Goal: Transaction & Acquisition: Purchase product/service

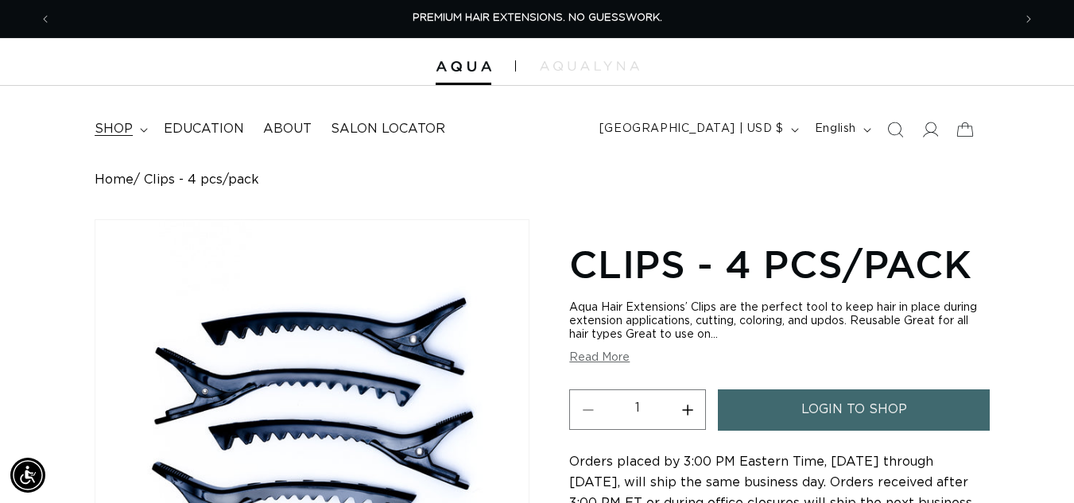
click at [126, 124] on span "shop" at bounding box center [114, 129] width 38 height 17
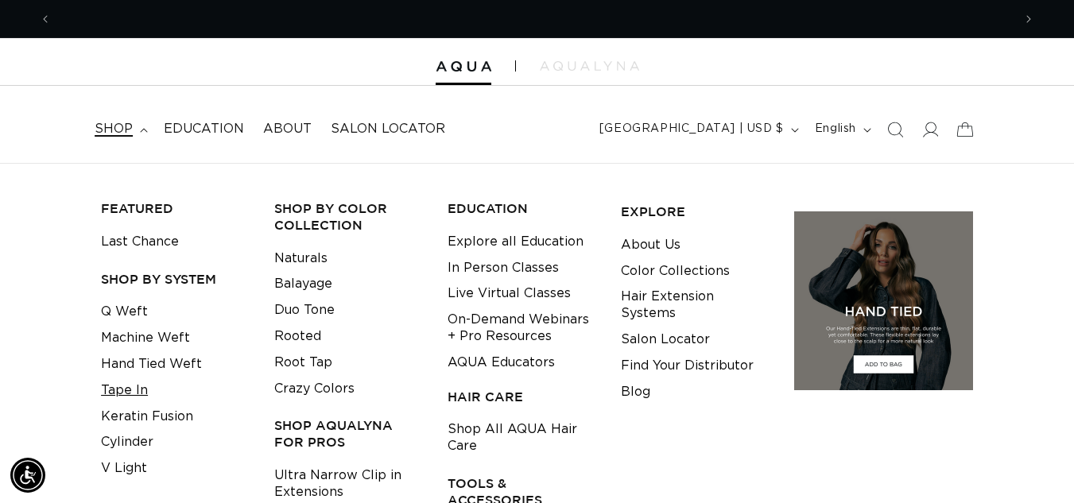
scroll to position [0, 961]
click at [126, 386] on link "Tape In" at bounding box center [124, 391] width 47 height 26
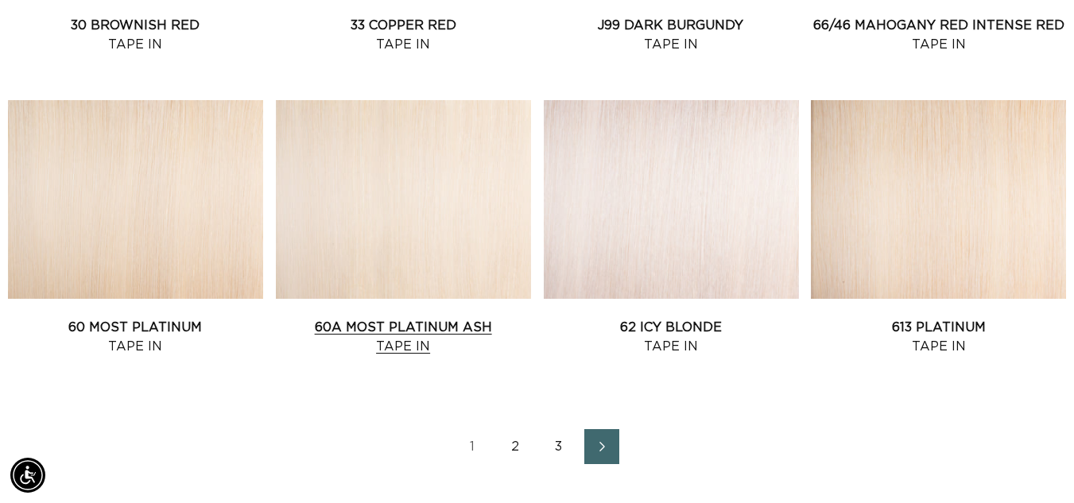
scroll to position [1750, 0]
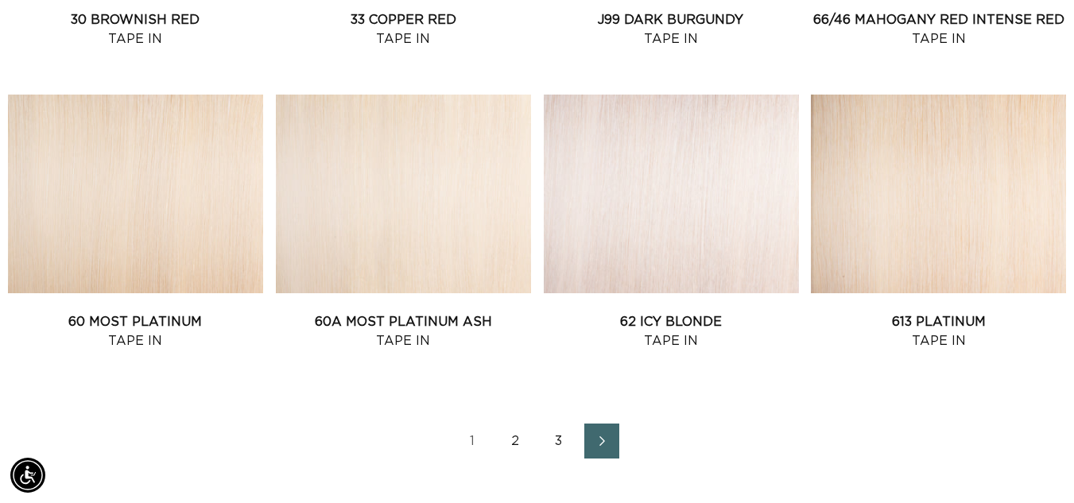
click at [518, 448] on link "2" at bounding box center [516, 441] width 35 height 35
